Goal: Transaction & Acquisition: Purchase product/service

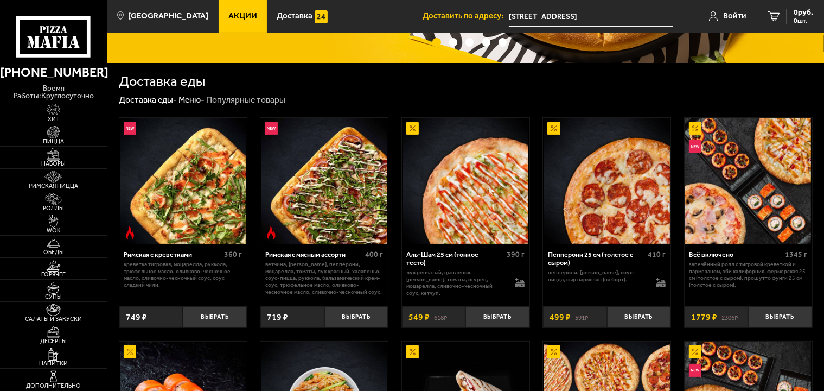
scroll to position [343, 0]
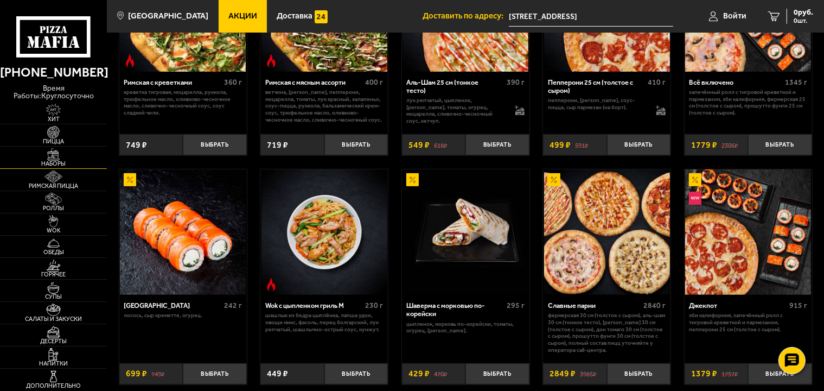
click at [50, 161] on span "Наборы" at bounding box center [53, 164] width 107 height 6
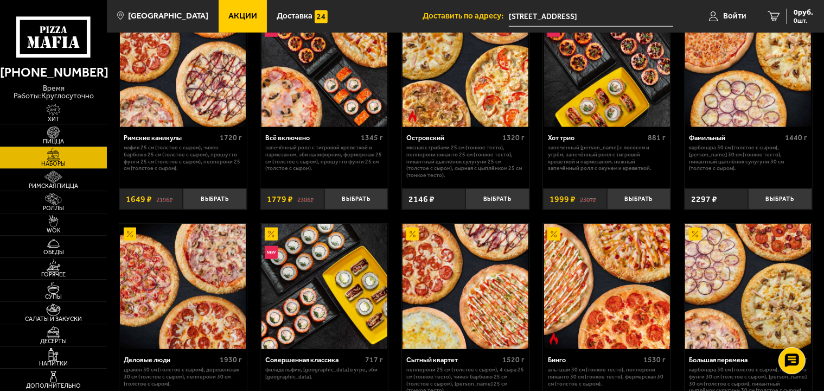
scroll to position [744, 0]
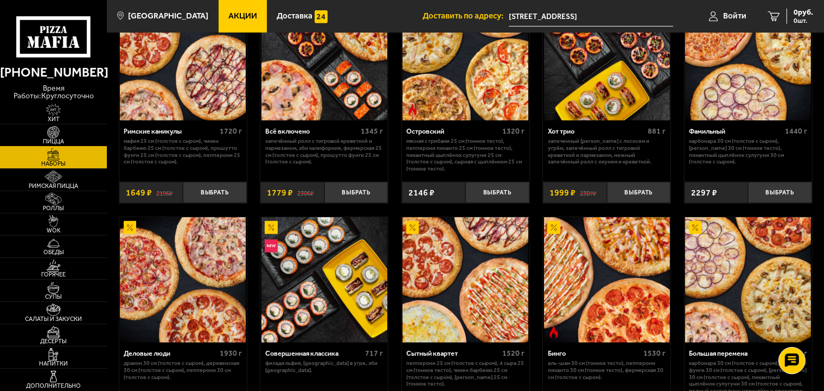
click at [59, 126] on img at bounding box center [53, 132] width 33 height 12
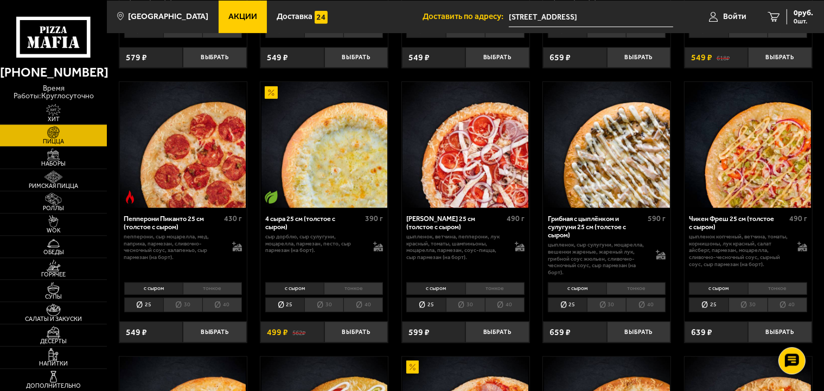
scroll to position [573, 0]
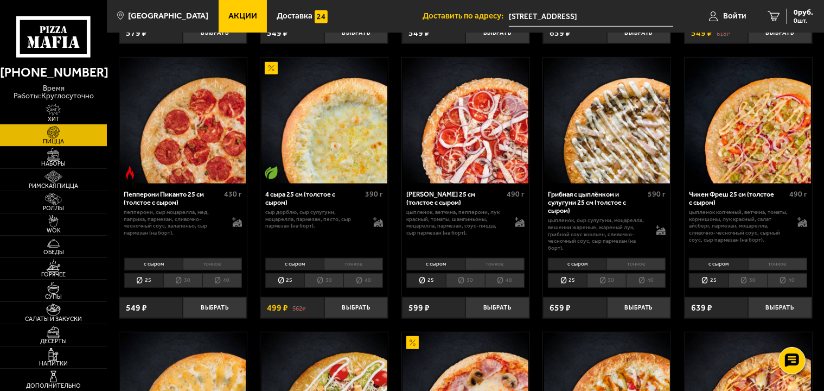
click at [334, 266] on li "тонкое" at bounding box center [353, 264] width 59 height 12
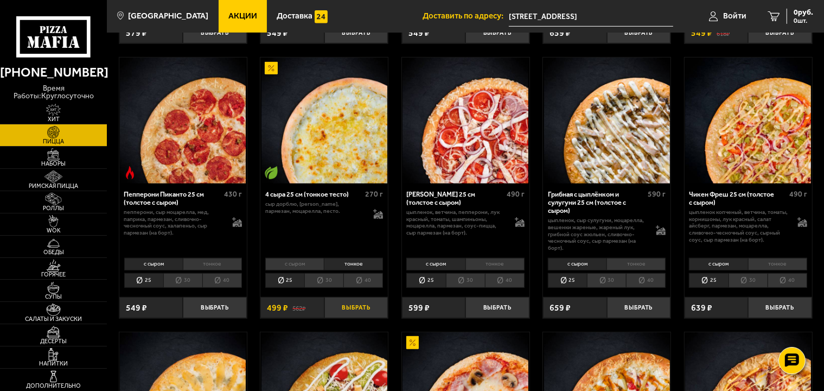
click at [355, 310] on button "Выбрать" at bounding box center [355, 307] width 63 height 21
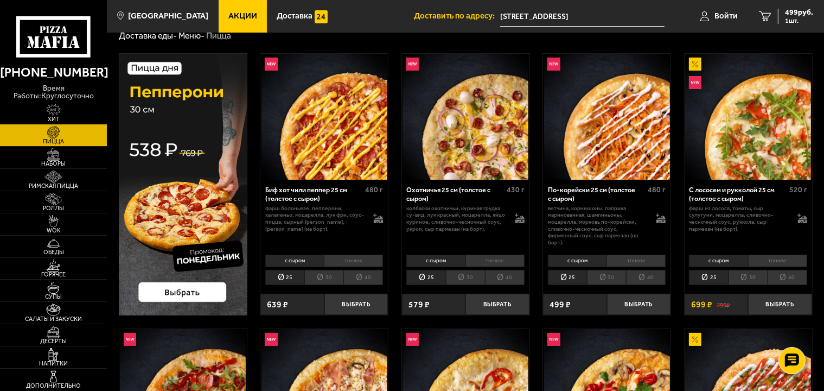
scroll to position [0, 0]
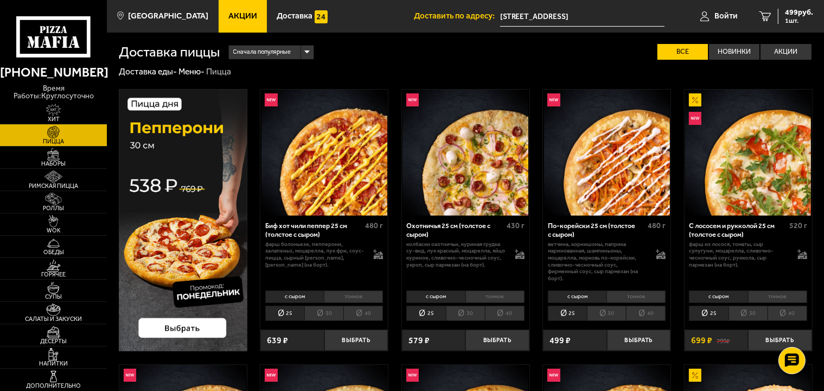
click at [475, 296] on li "тонкое" at bounding box center [494, 296] width 59 height 12
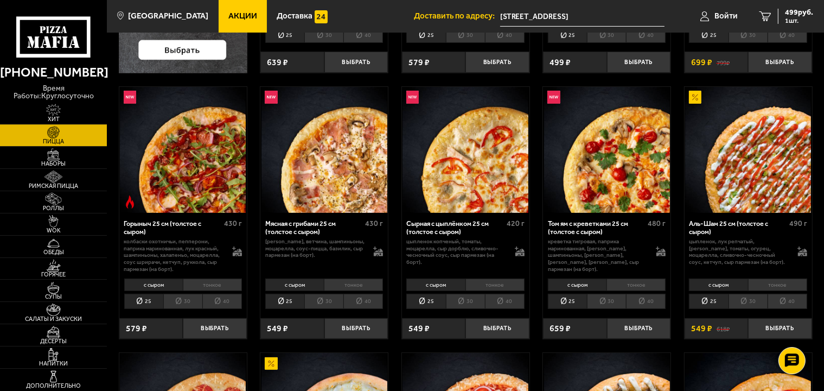
scroll to position [286, 0]
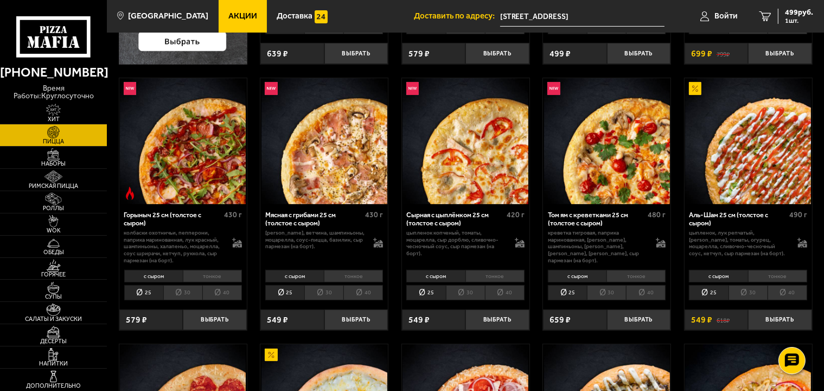
click at [370, 279] on li "тонкое" at bounding box center [353, 276] width 59 height 12
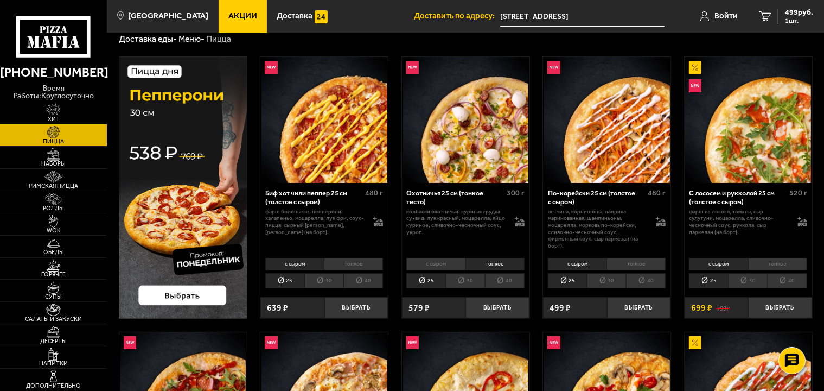
scroll to position [0, 0]
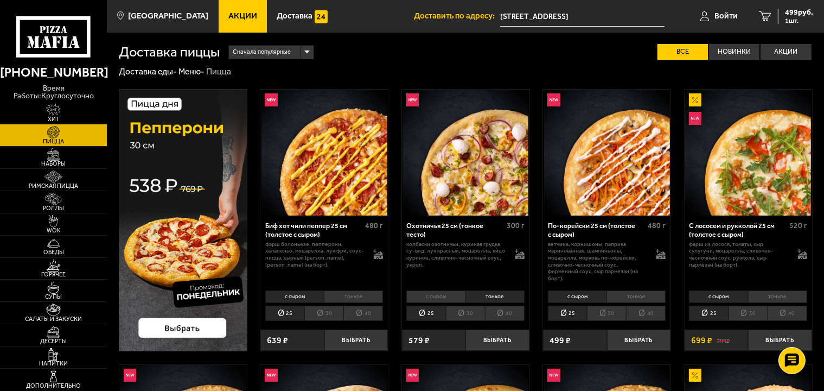
click at [346, 295] on li "тонкое" at bounding box center [353, 296] width 59 height 12
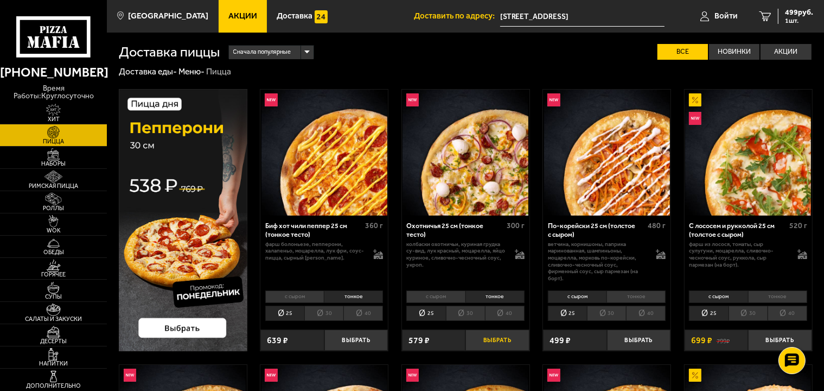
click at [481, 338] on button "Выбрать" at bounding box center [496, 339] width 63 height 21
click at [781, 21] on span "2 шт." at bounding box center [797, 20] width 33 height 7
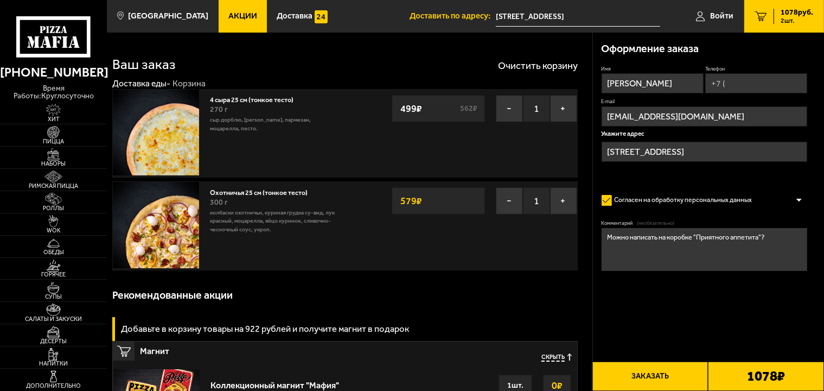
type input "улица Маршала Захарова, 35к1, подъезд 3"
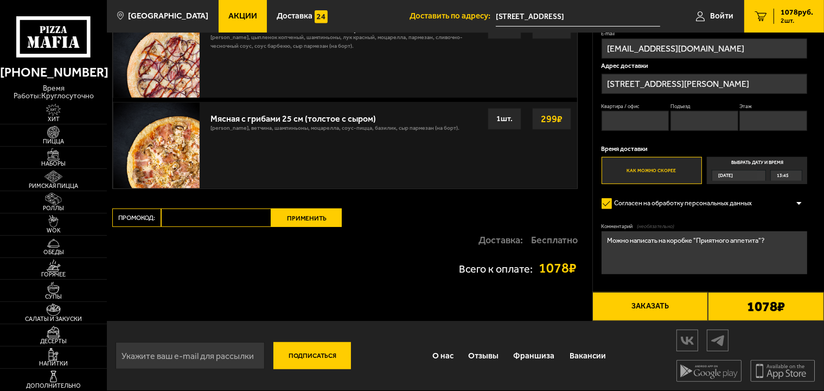
scroll to position [425, 0]
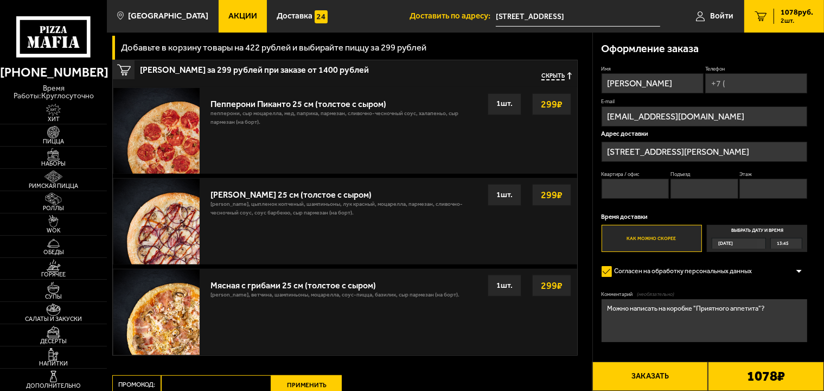
click at [629, 193] on input "Квартира / офис" at bounding box center [636, 188] width 68 height 20
type input "111"
click at [693, 193] on input "Подъезд" at bounding box center [704, 188] width 68 height 20
type input "3"
click at [756, 190] on input "Этаж" at bounding box center [773, 188] width 68 height 20
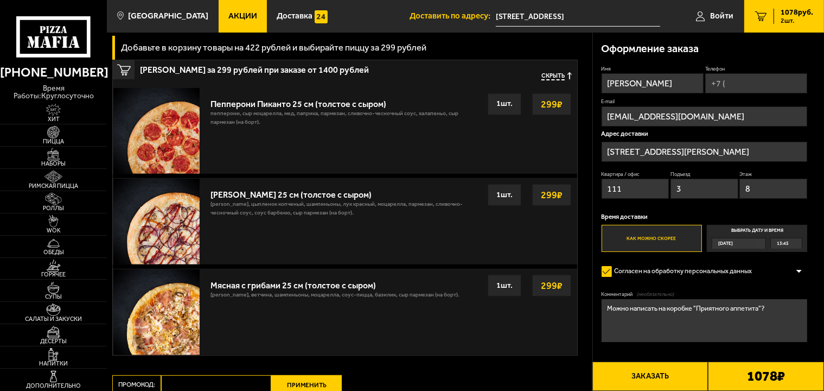
type input "8"
click at [742, 89] on input "Телефон" at bounding box center [756, 83] width 102 height 20
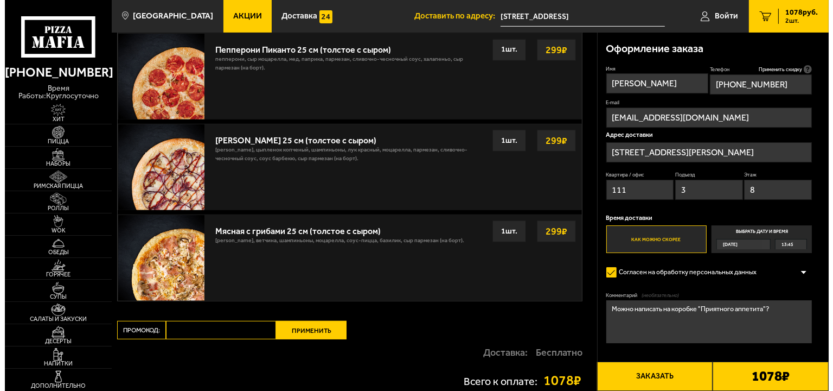
scroll to position [482, 0]
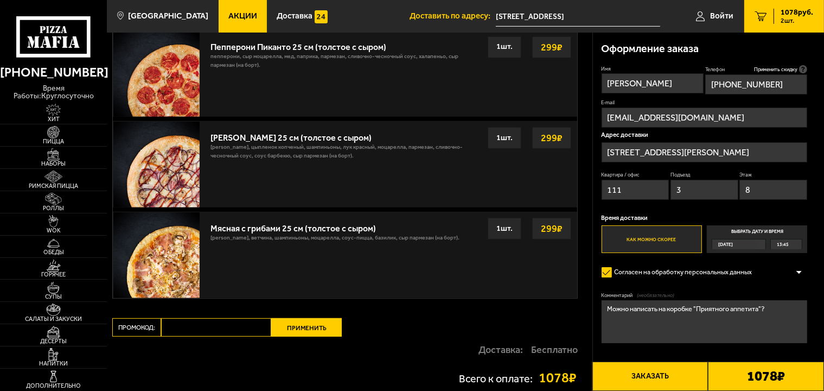
type input "+7 (950) 228-44-96"
click at [667, 375] on button "Заказать" at bounding box center [650, 375] width 116 height 29
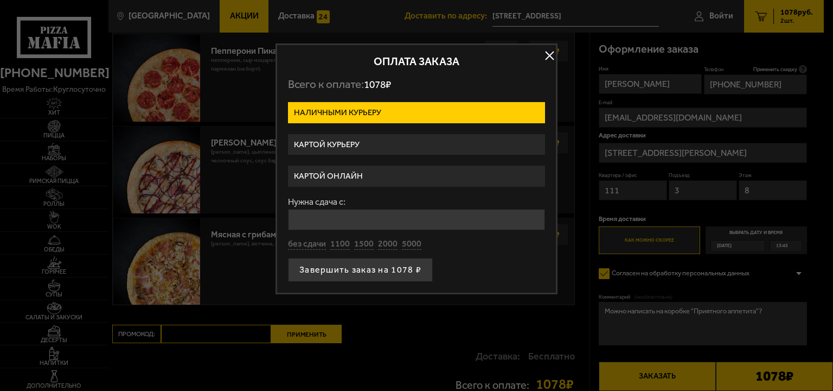
click at [356, 181] on label "Картой онлайн" at bounding box center [416, 175] width 257 height 21
click at [0, 0] on input "Картой онлайн" at bounding box center [0, 0] width 0 height 0
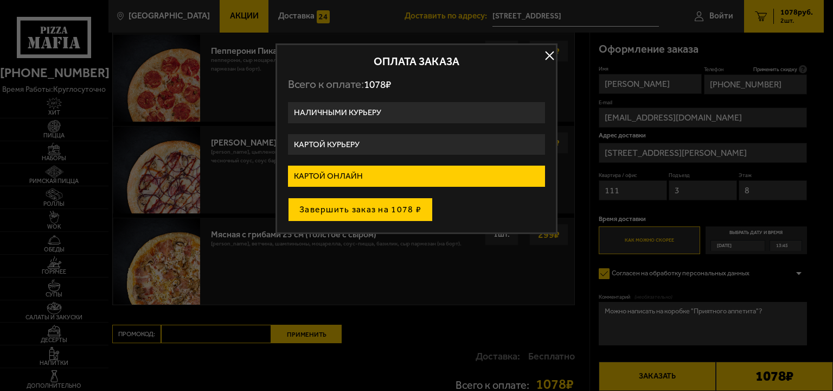
click at [366, 207] on button "Завершить заказ на 1078 ₽" at bounding box center [360, 209] width 145 height 24
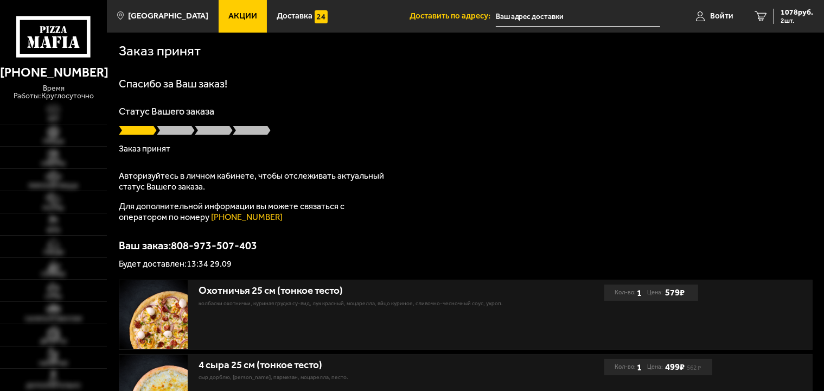
type input "[STREET_ADDRESS]"
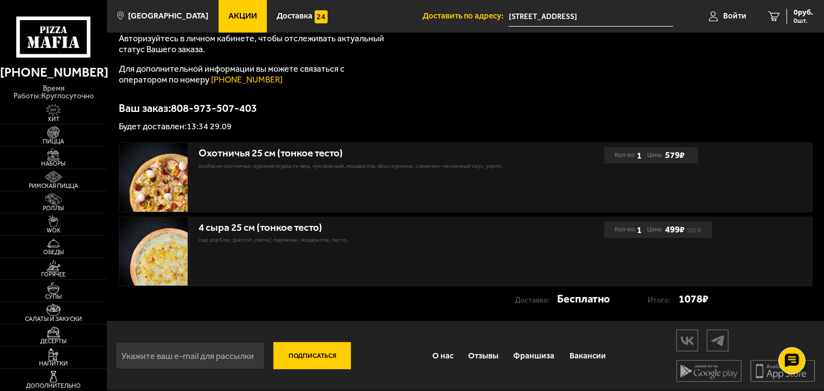
scroll to position [139, 0]
click at [465, 351] on link "Отзывы" at bounding box center [483, 355] width 45 height 28
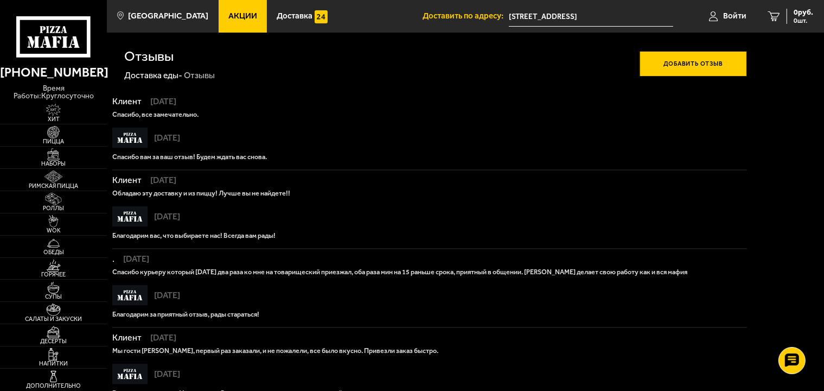
click at [676, 65] on button "Добавить отзыв" at bounding box center [693, 63] width 107 height 25
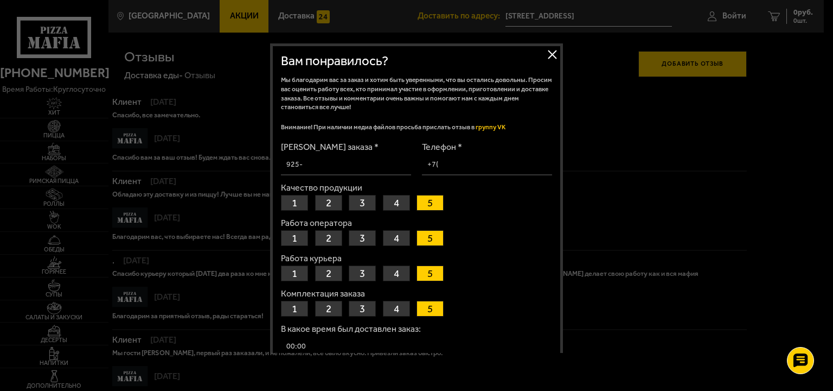
click at [348, 167] on input "[PERSON_NAME] заказа *" at bounding box center [346, 164] width 130 height 21
type input "950-228-449-6"
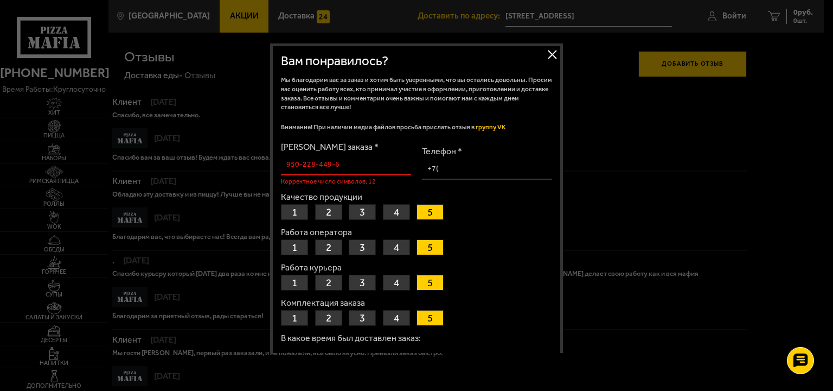
click at [544, 52] on button "Закрыть" at bounding box center [552, 54] width 16 height 16
